Goal: Navigation & Orientation: Find specific page/section

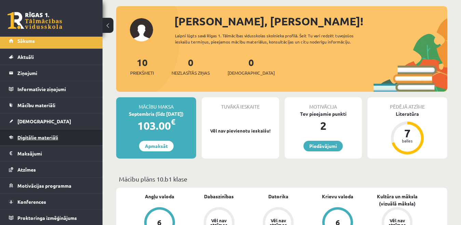
scroll to position [4, 0]
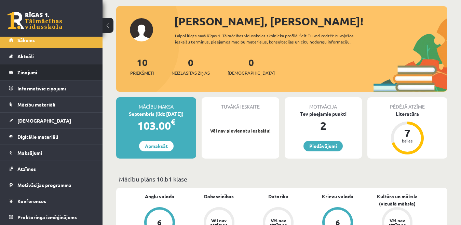
click at [26, 72] on legend "Ziņojumi 0" at bounding box center [55, 72] width 77 height 16
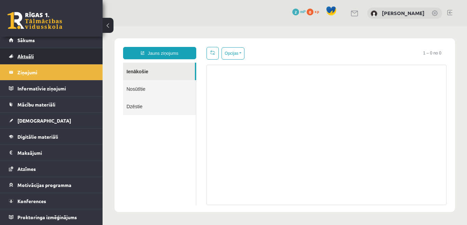
click at [29, 55] on span "Aktuāli" at bounding box center [25, 56] width 16 height 6
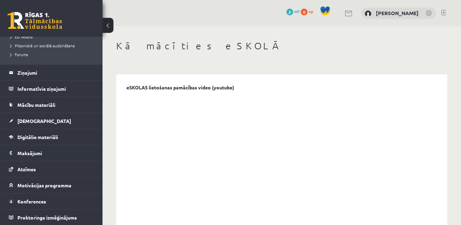
scroll to position [158, 0]
click at [36, 122] on span "[DEMOGRAPHIC_DATA]" at bounding box center [44, 120] width 54 height 6
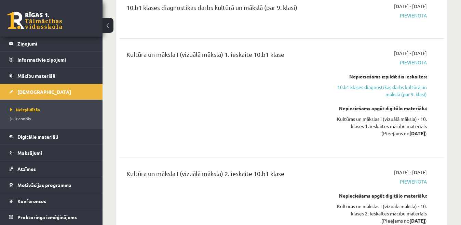
scroll to position [101, 0]
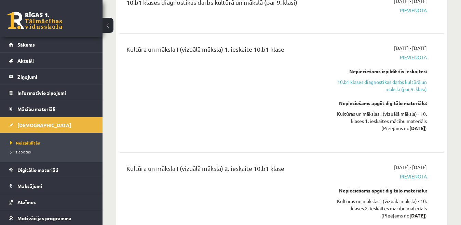
scroll to position [100, 0]
